Goal: Navigation & Orientation: Go to known website

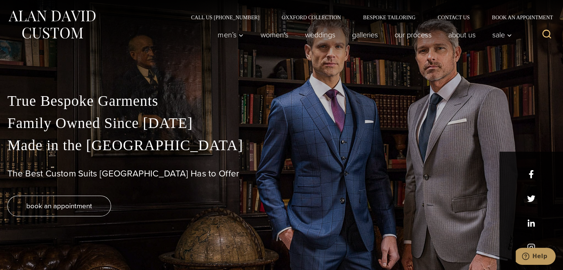
click at [67, 14] on img at bounding box center [51, 24] width 89 height 33
